Goal: Information Seeking & Learning: Learn about a topic

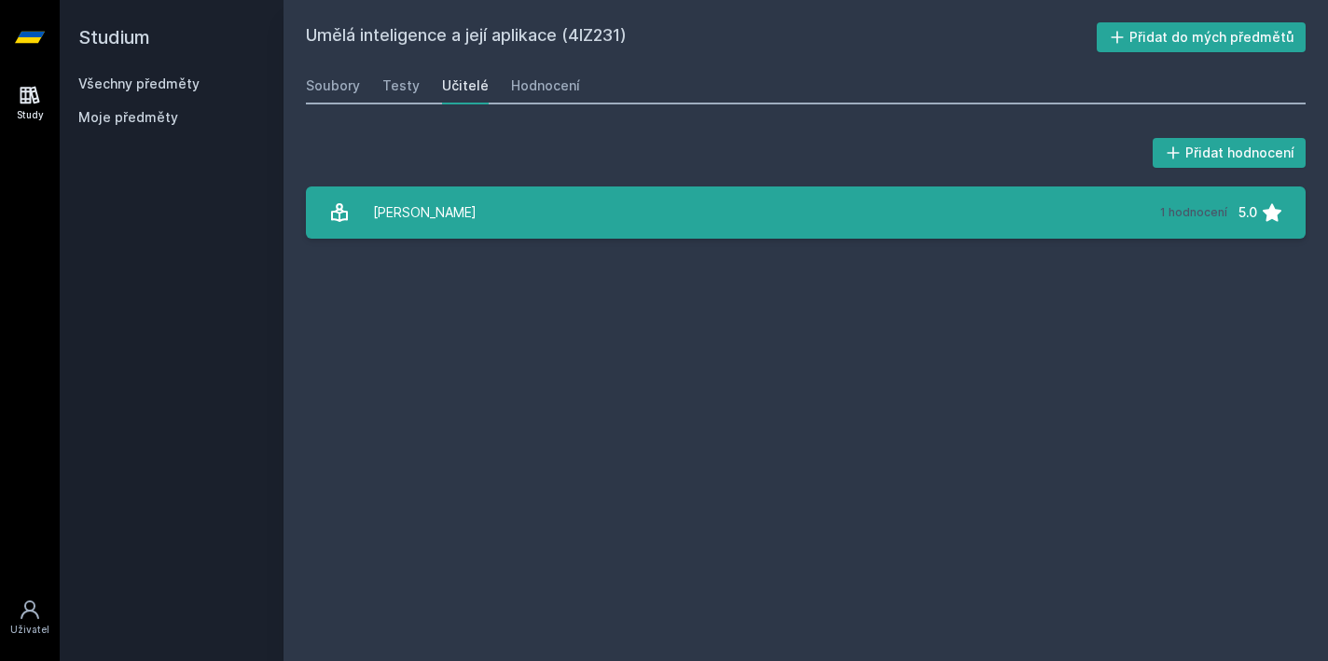
drag, startPoint x: 0, startPoint y: 0, endPoint x: 547, endPoint y: 217, distance: 588.8
click at [547, 217] on link "[PERSON_NAME] 1 hodnocení 5.0" at bounding box center [805, 212] width 999 height 52
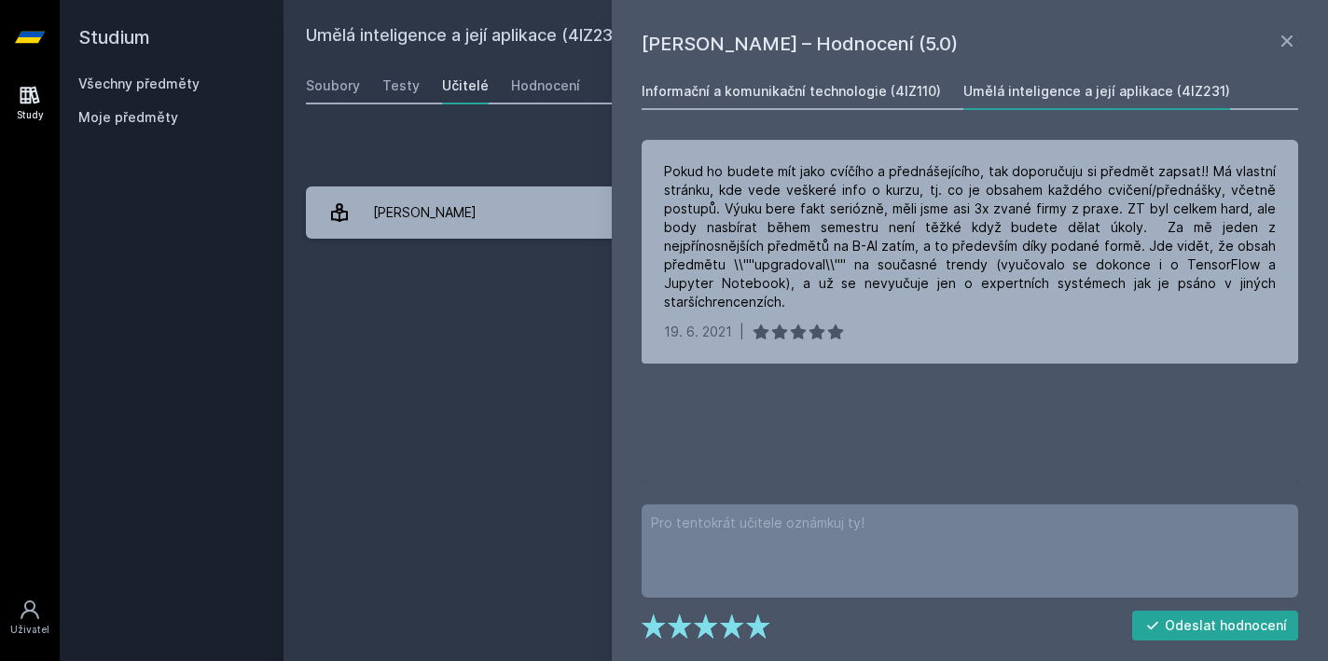
click at [778, 106] on link "Informační a komunikační technologie (4IZ110)" at bounding box center [790, 91] width 299 height 37
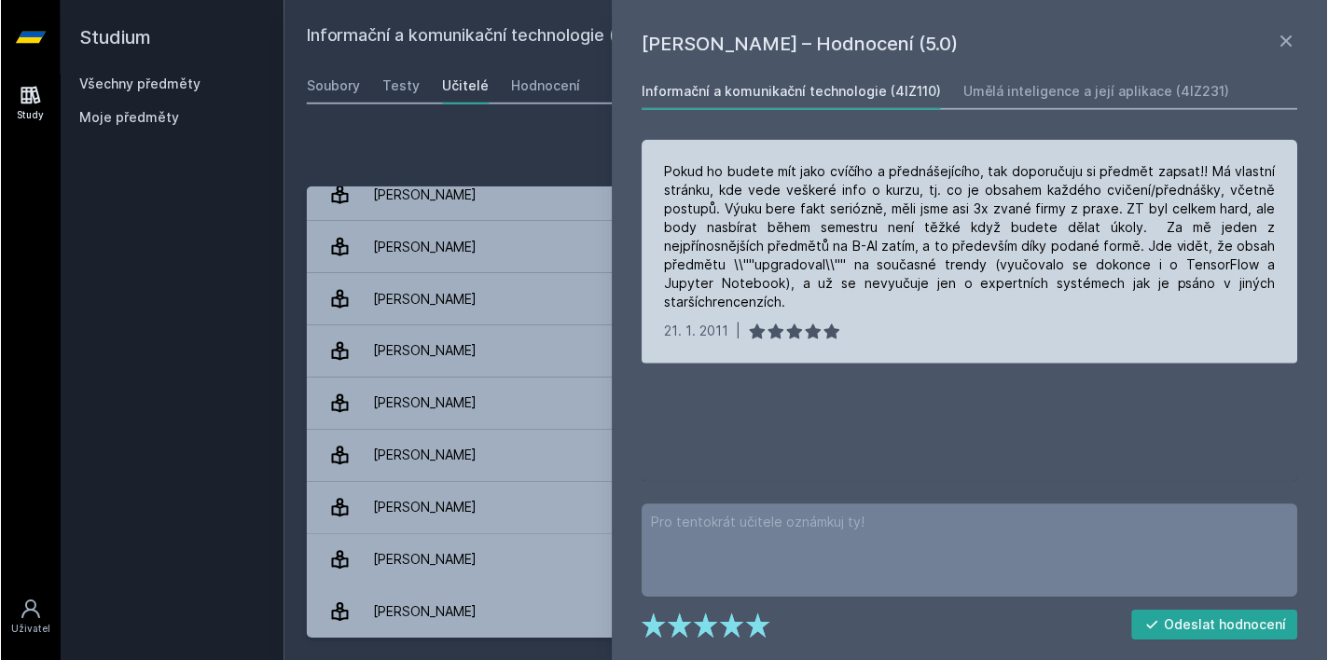
scroll to position [227, 0]
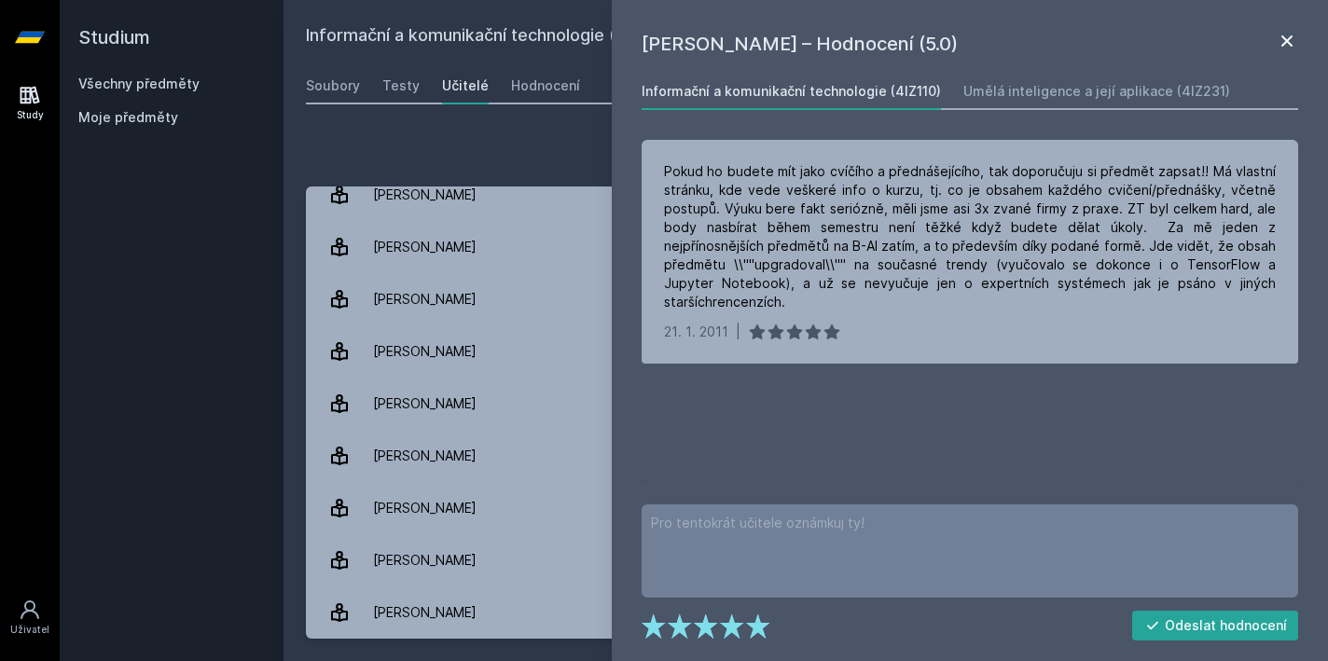
click at [1291, 49] on icon at bounding box center [1286, 41] width 22 height 22
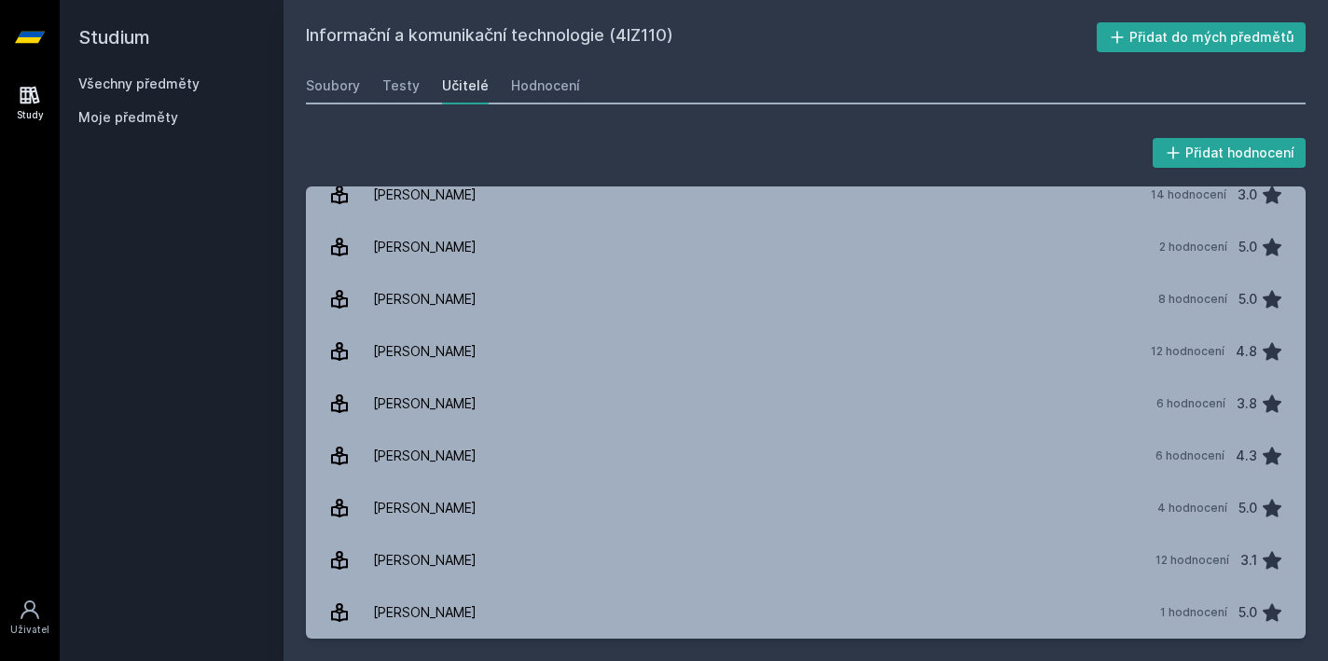
click at [125, 88] on link "Všechny předměty" at bounding box center [138, 84] width 121 height 16
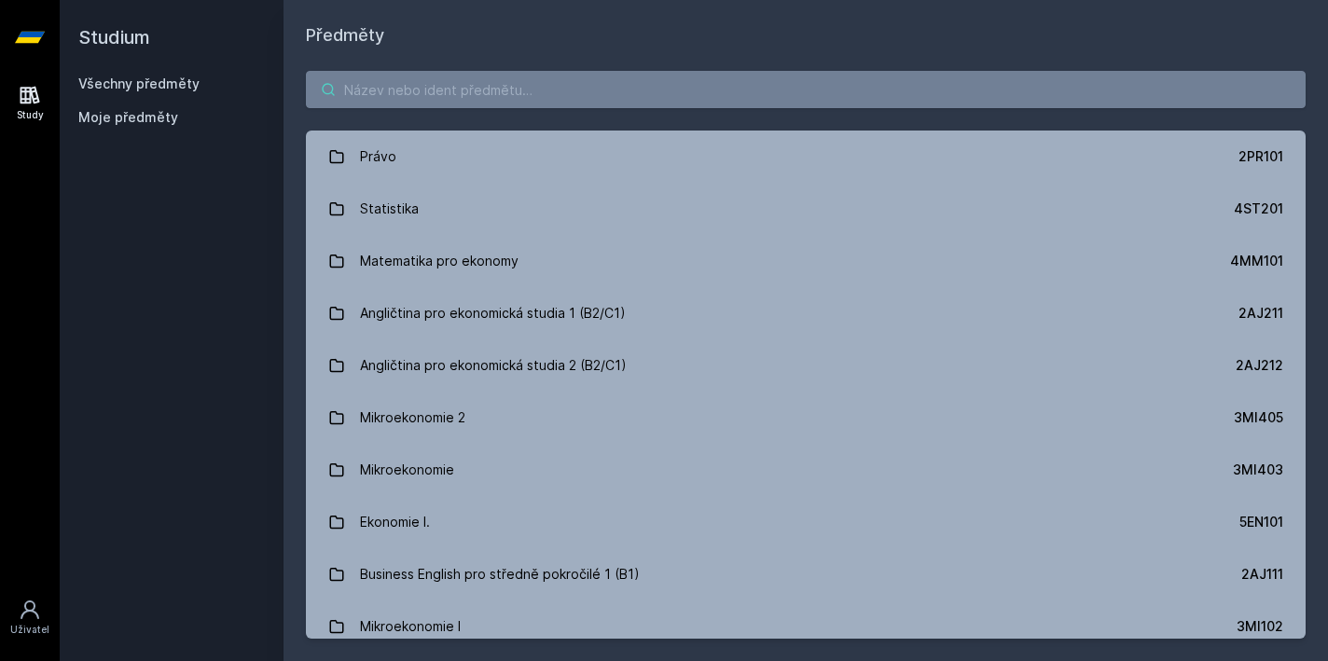
click at [701, 98] on input "search" at bounding box center [805, 89] width 999 height 37
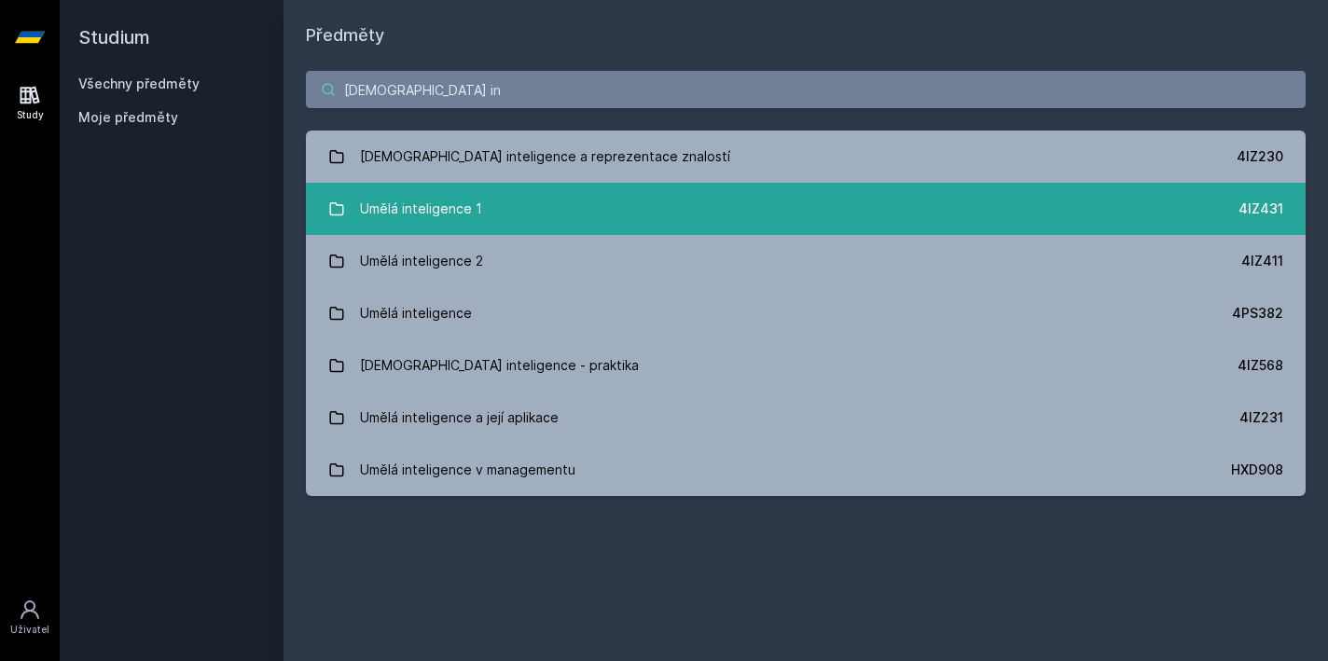
type input "[DEMOGRAPHIC_DATA] in"
click at [600, 230] on link "Umělá inteligence 1 4IZ431" at bounding box center [805, 209] width 999 height 52
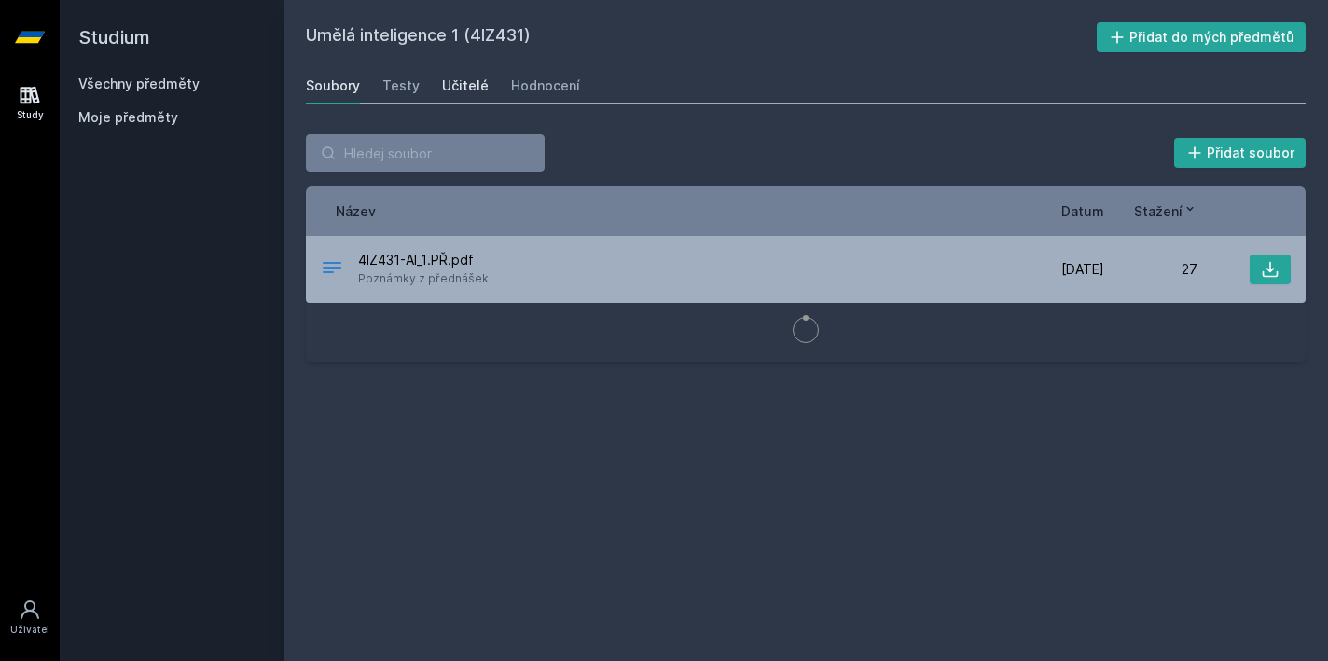
click at [457, 78] on div "Učitelé" at bounding box center [465, 85] width 47 height 19
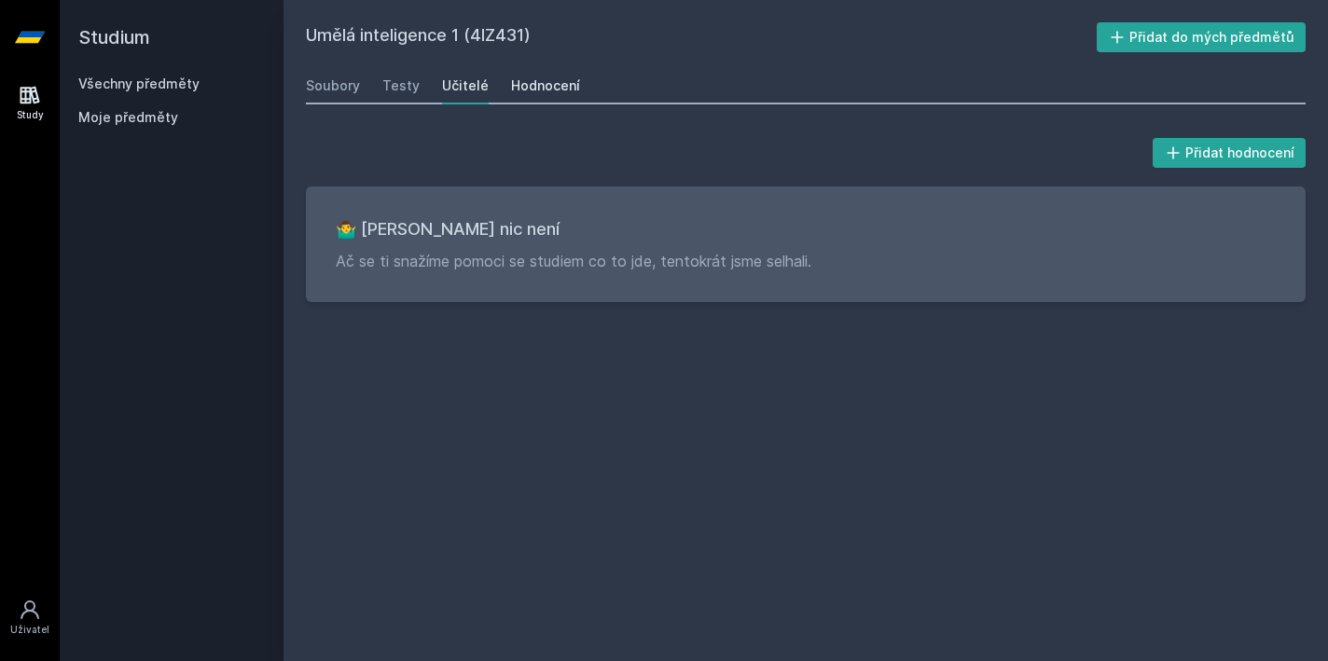
click at [525, 94] on div "Hodnocení" at bounding box center [545, 85] width 69 height 19
click at [474, 94] on div "Učitelé" at bounding box center [465, 85] width 47 height 19
click at [313, 76] on link "Soubory" at bounding box center [333, 85] width 54 height 37
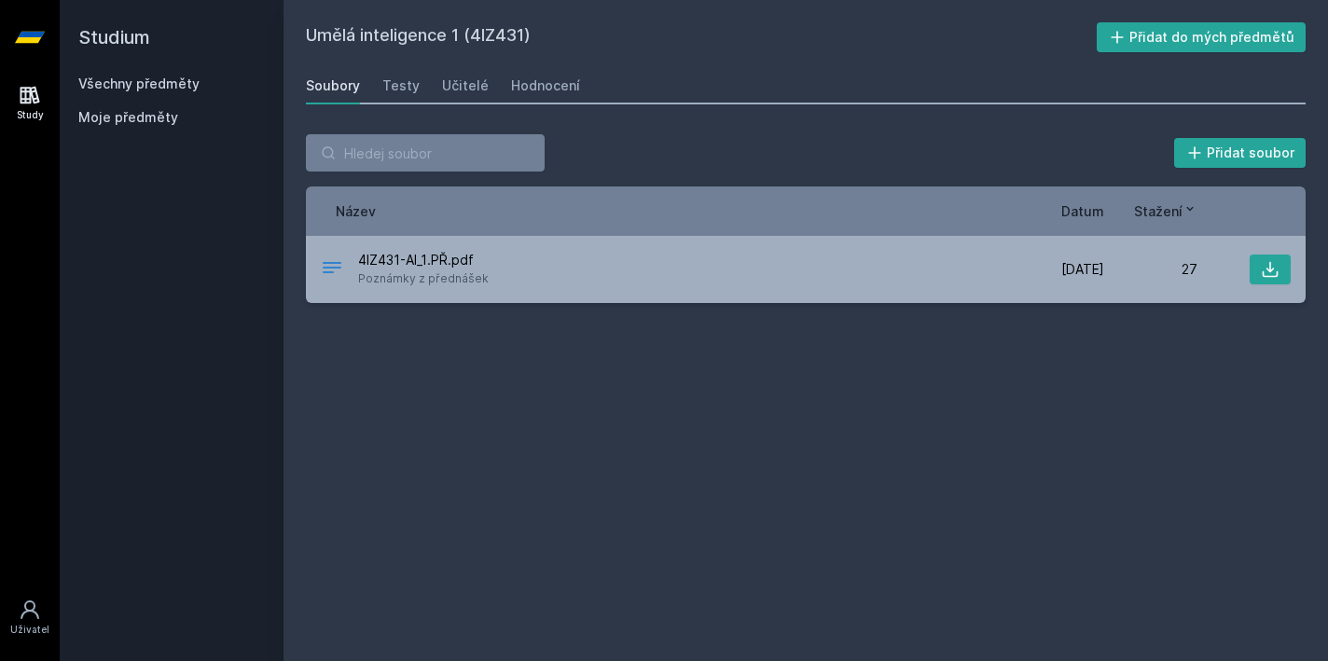
click at [142, 90] on link "Všechny předměty" at bounding box center [138, 84] width 121 height 16
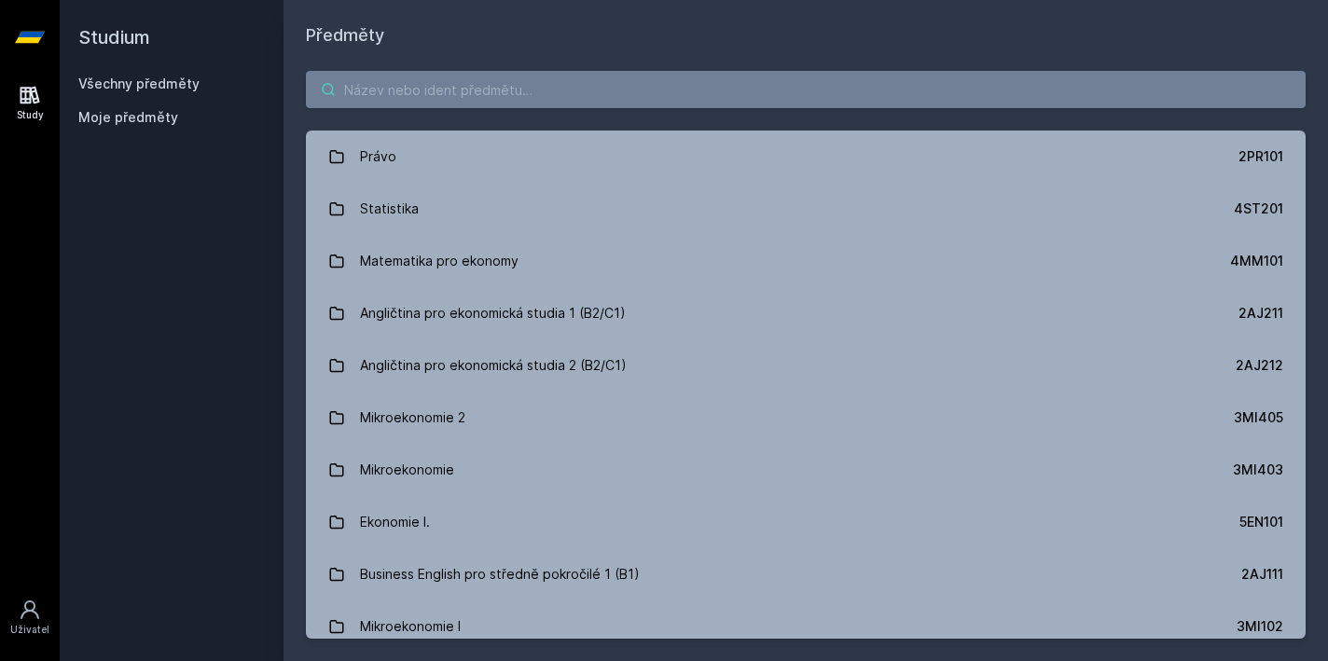
click at [731, 78] on input "search" at bounding box center [805, 89] width 999 height 37
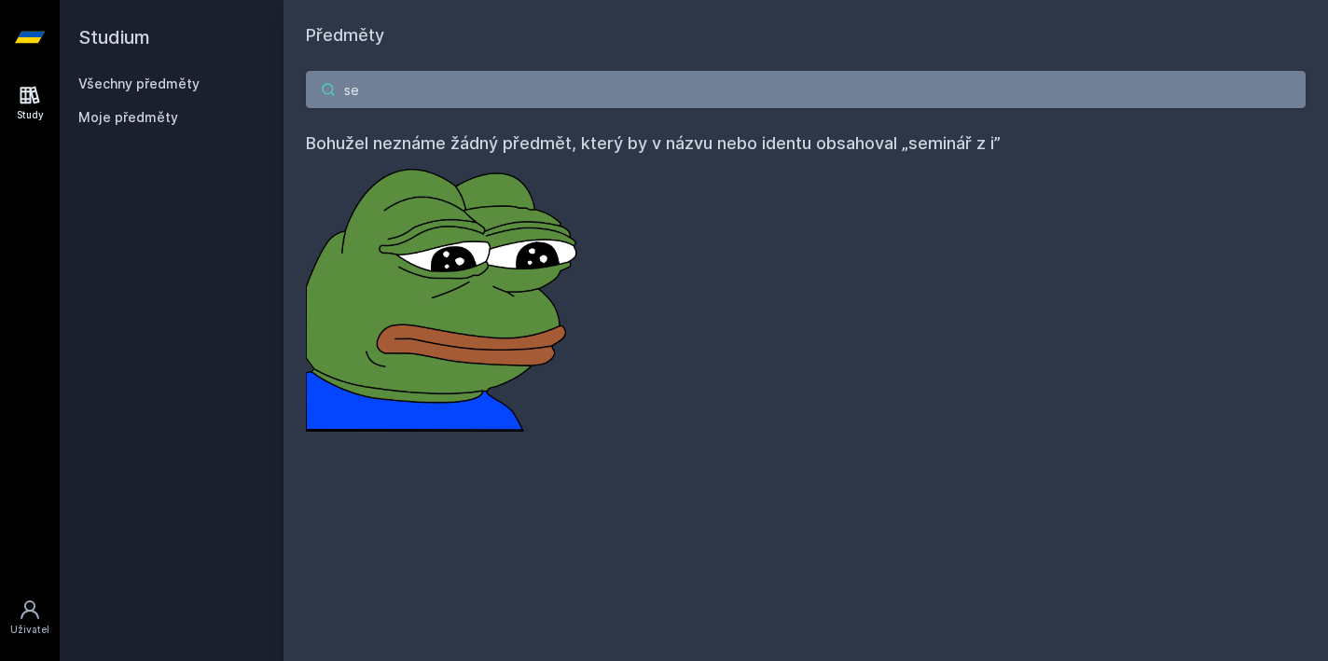
type input "s"
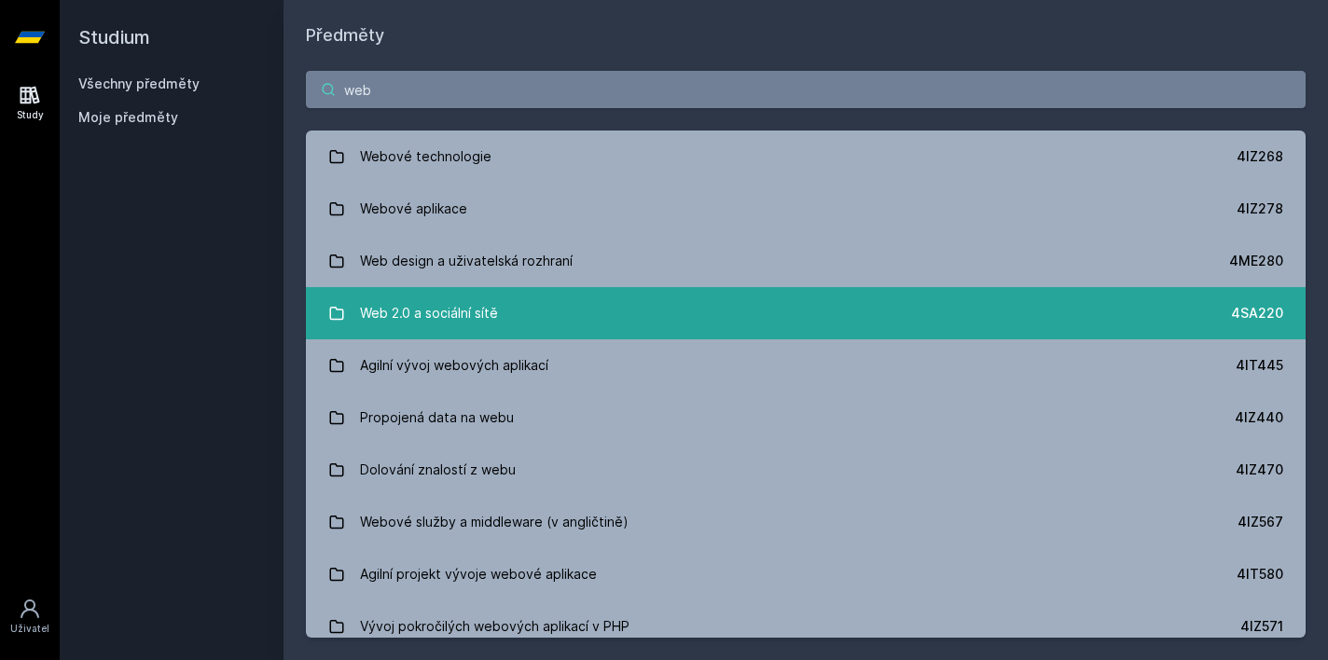
type input "web"
click at [404, 309] on div "Web 2.0 a sociální sítě" at bounding box center [429, 313] width 138 height 37
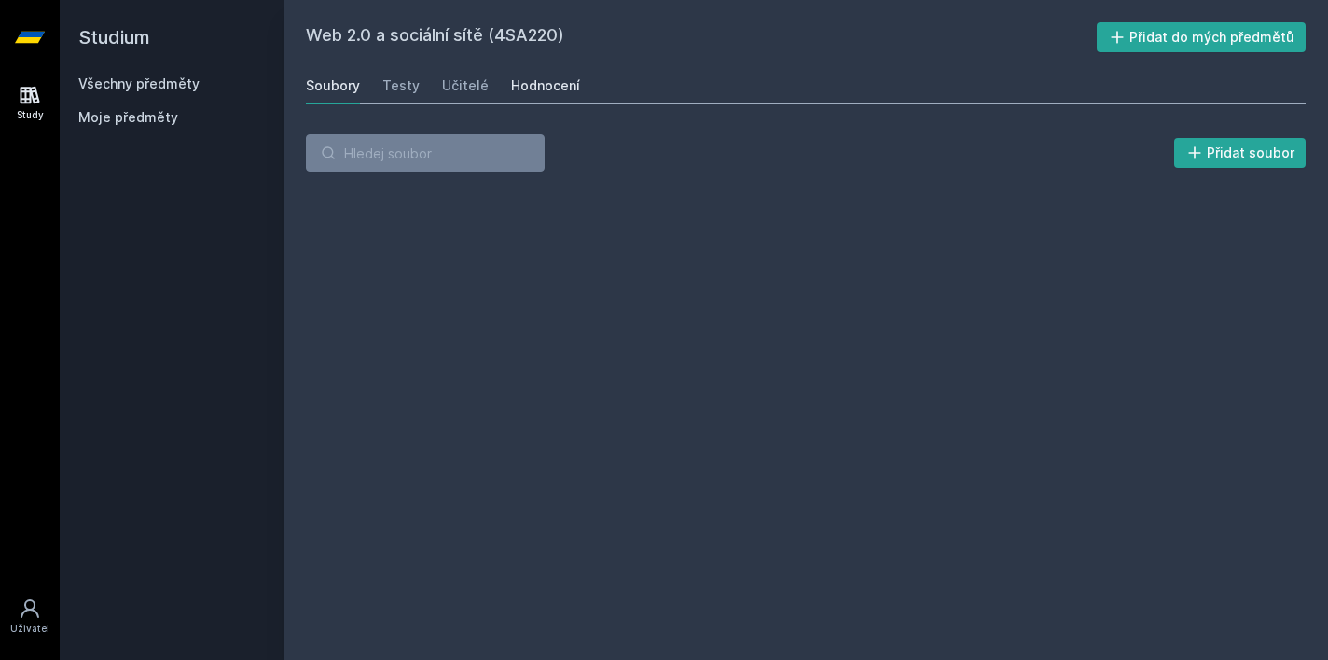
click at [543, 89] on div "Hodnocení" at bounding box center [545, 85] width 69 height 19
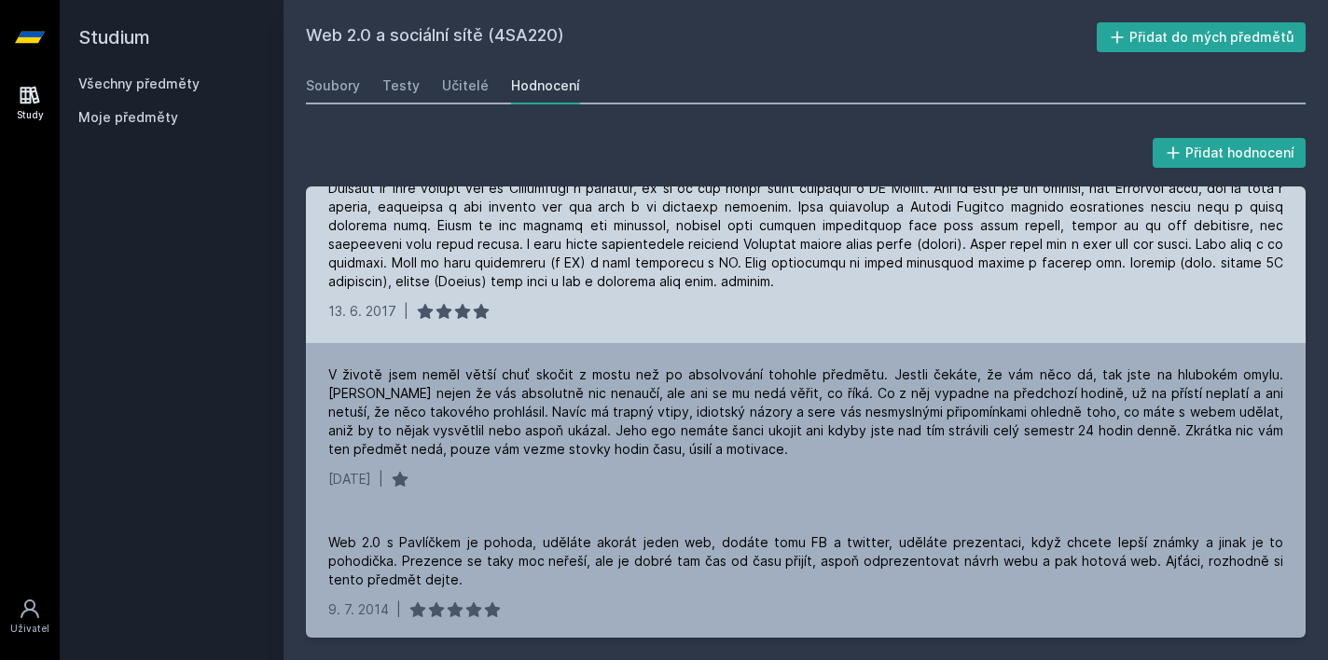
scroll to position [1099, 0]
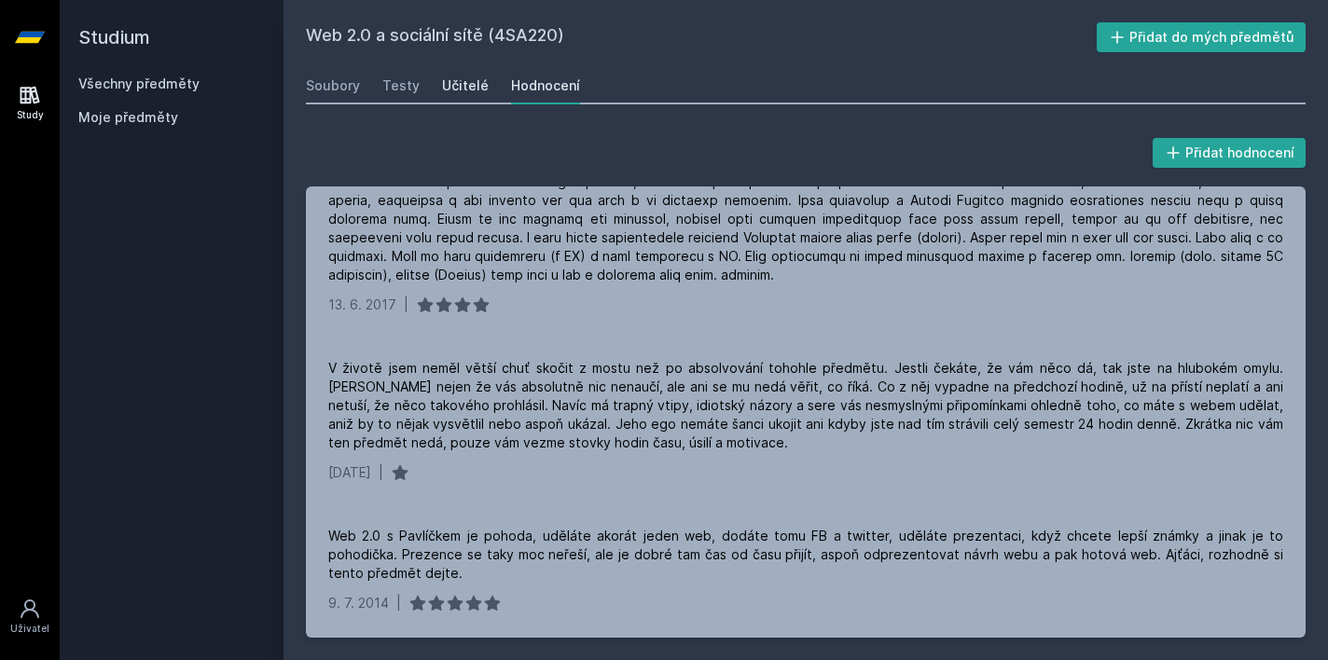
click at [462, 90] on div "Učitelé" at bounding box center [465, 85] width 47 height 19
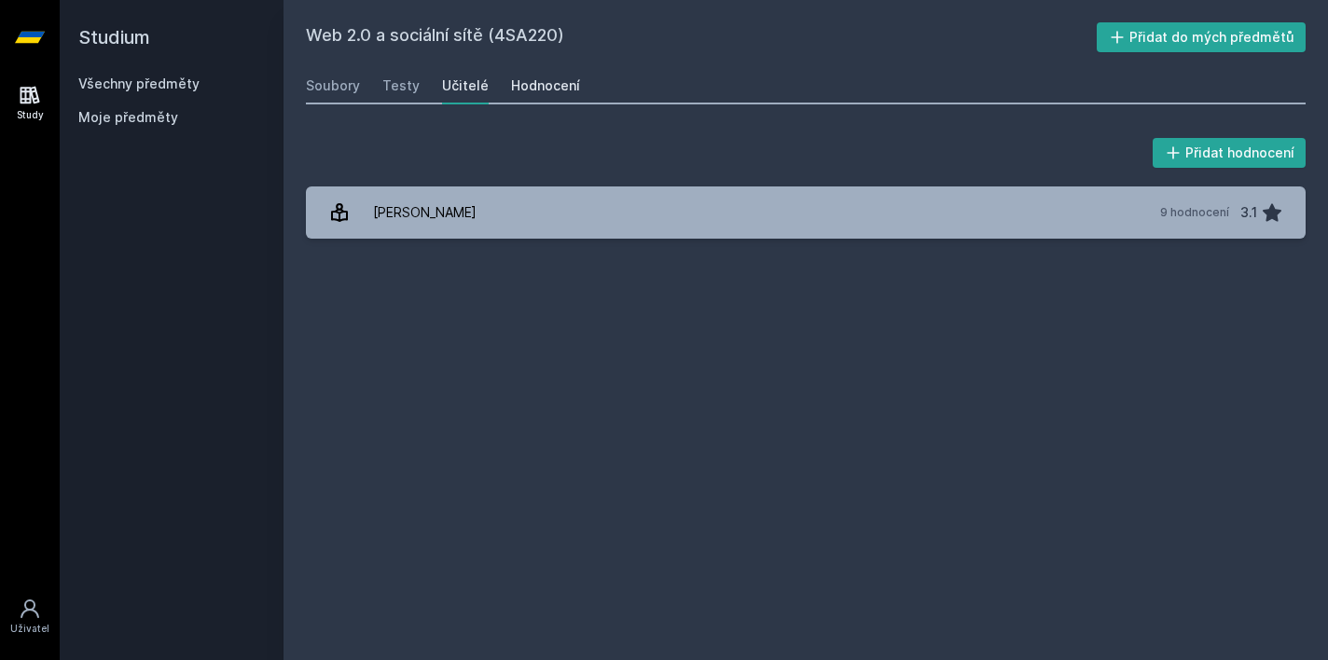
click at [525, 90] on div "Hodnocení" at bounding box center [545, 85] width 69 height 19
